Goal: Task Accomplishment & Management: Use online tool/utility

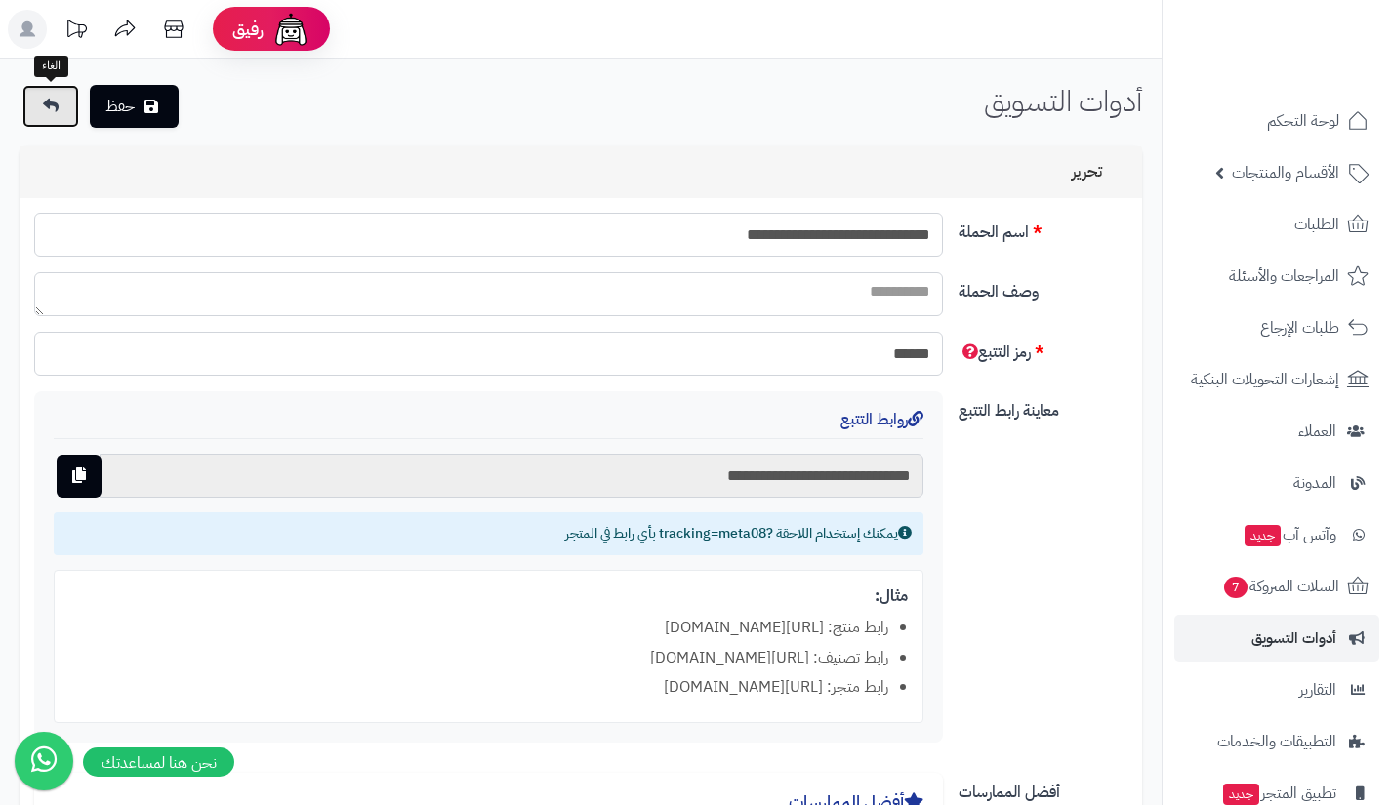
click at [54, 106] on icon at bounding box center [51, 106] width 16 height 16
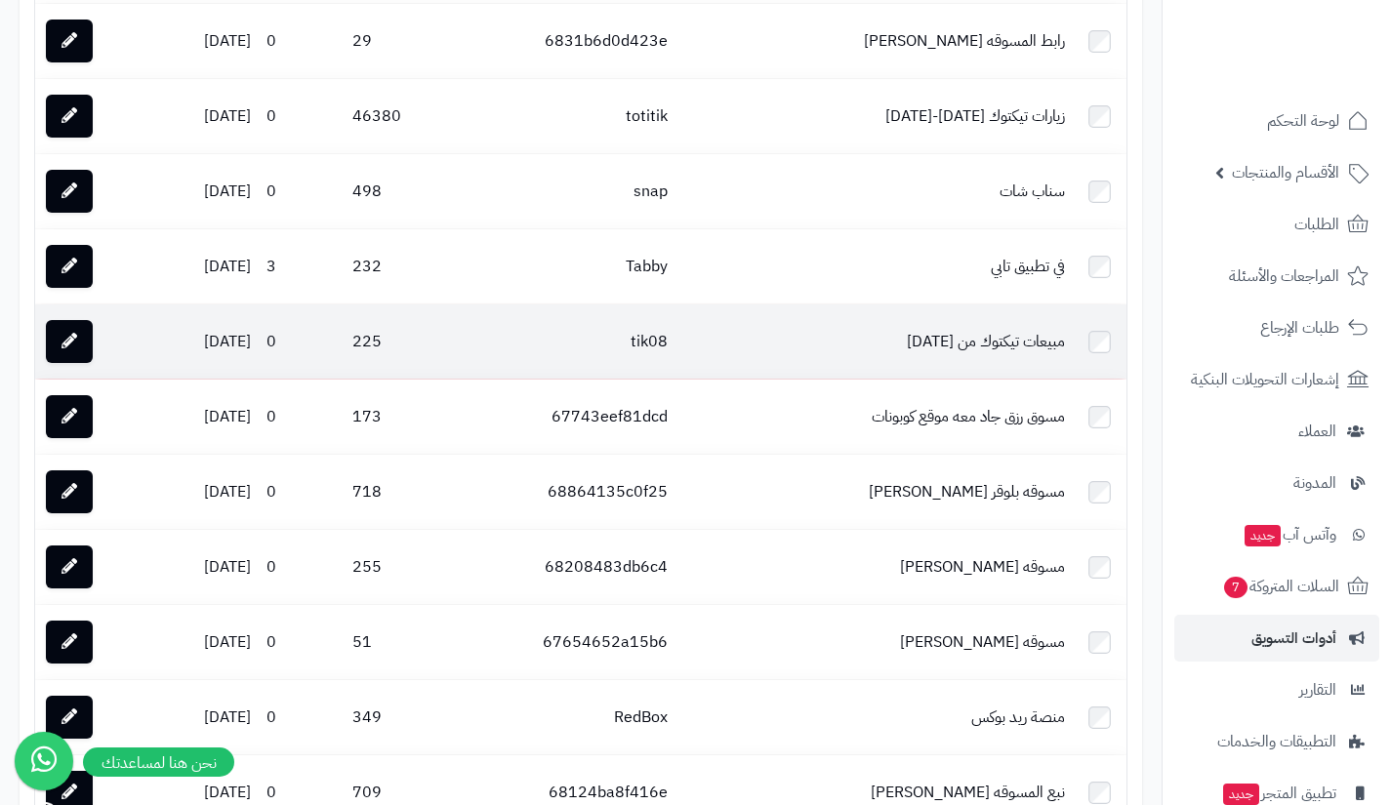
scroll to position [2666, 0]
click at [75, 347] on icon at bounding box center [69, 340] width 16 height 16
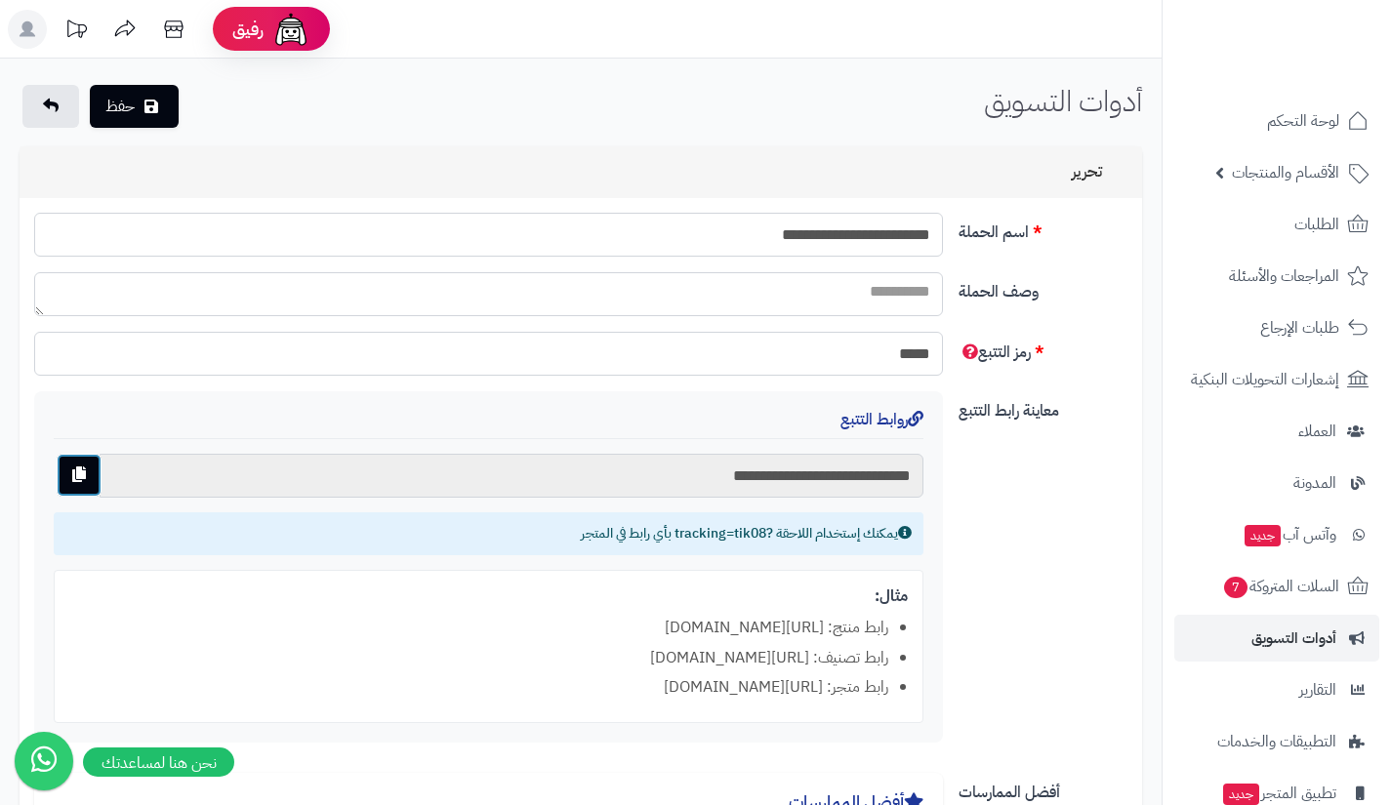
click at [89, 468] on button "button" at bounding box center [79, 475] width 45 height 43
